Goal: Transaction & Acquisition: Purchase product/service

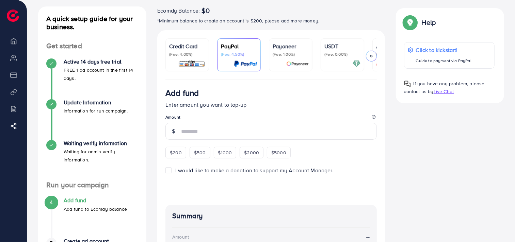
scroll to position [63, 0]
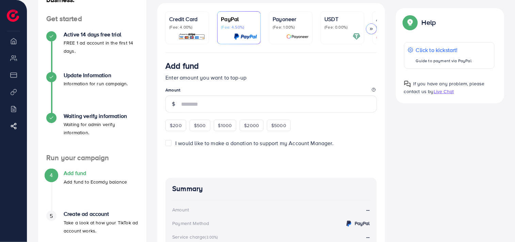
click at [338, 27] on p "(Fee: 0.00%)" at bounding box center [342, 26] width 36 height 5
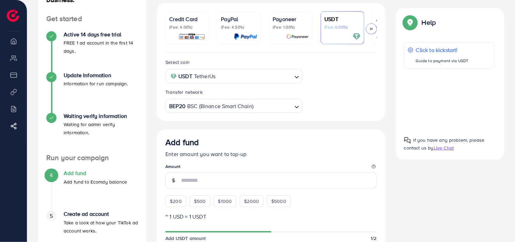
click at [472, 101] on div at bounding box center [449, 99] width 91 height 51
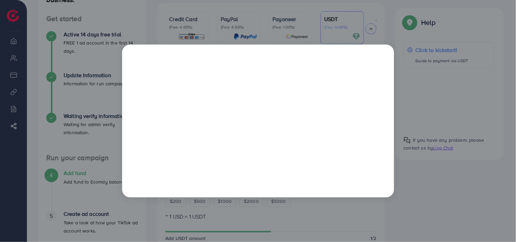
click at [403, 52] on div at bounding box center [258, 121] width 516 height 242
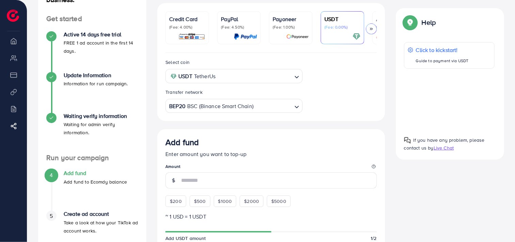
click at [252, 79] on input "Search for option" at bounding box center [254, 76] width 74 height 11
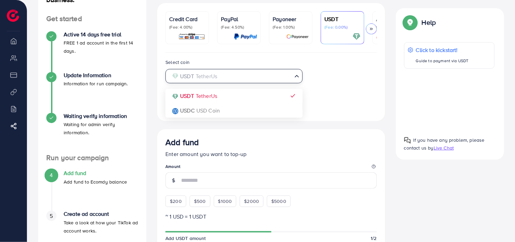
click at [252, 79] on input "Search for option" at bounding box center [229, 76] width 123 height 11
click at [311, 90] on div "Select coin USDT TetherUs Loading... USDT TetherUs USDC USD Coin Transfer netwo…" at bounding box center [271, 85] width 222 height 55
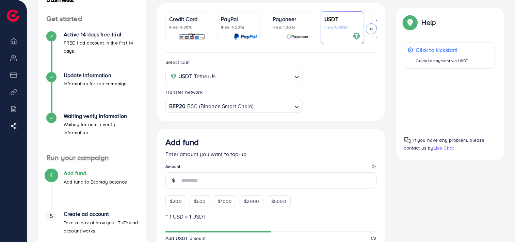
click at [274, 108] on input "Search for option" at bounding box center [272, 106] width 37 height 11
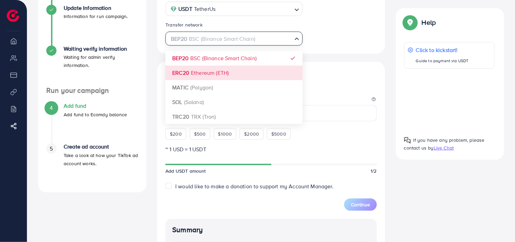
scroll to position [126, 0]
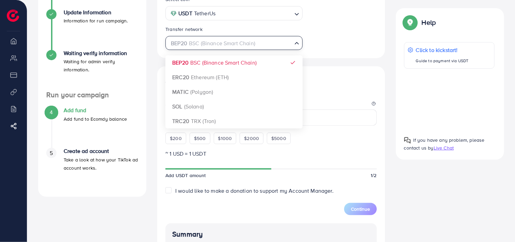
click at [235, 64] on div "Select coin USDT TetherUs Loading... Transfer network BEP20 BSC (Binance Smart …" at bounding box center [271, 185] width 228 height 391
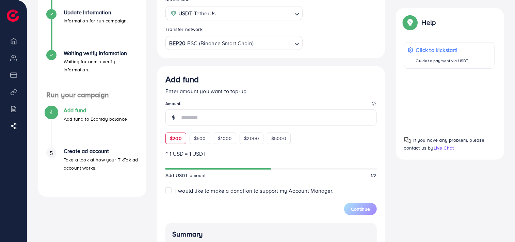
click at [177, 141] on span "$200" at bounding box center [176, 138] width 12 height 7
type input "***"
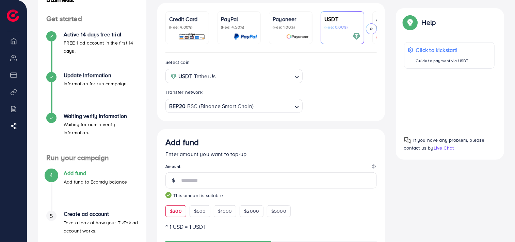
scroll to position [0, 0]
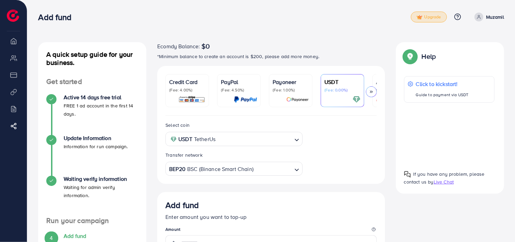
click at [433, 18] on span "Upgrade" at bounding box center [428, 17] width 24 height 5
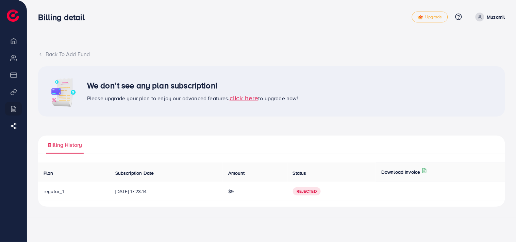
click at [83, 53] on div "Back To Add Fund" at bounding box center [271, 54] width 467 height 8
